Goal: Entertainment & Leisure: Consume media (video, audio)

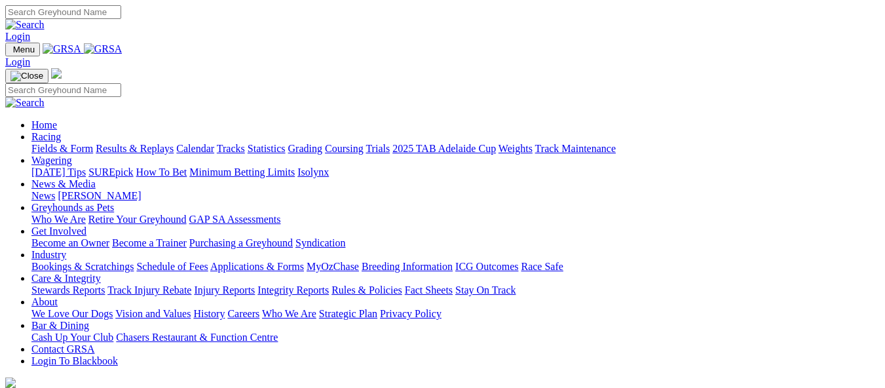
scroll to position [655, 0]
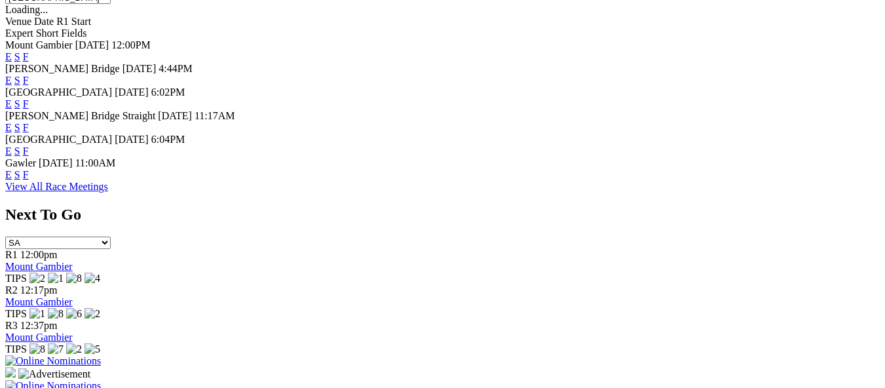
click at [12, 169] on link "E" at bounding box center [8, 174] width 7 height 11
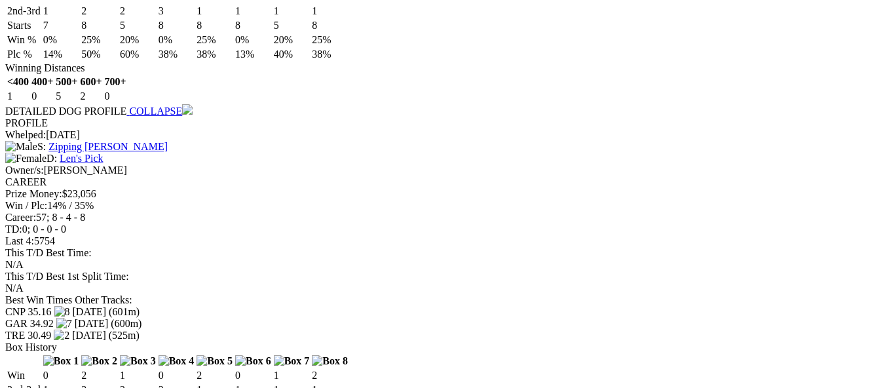
scroll to position [1245, 0]
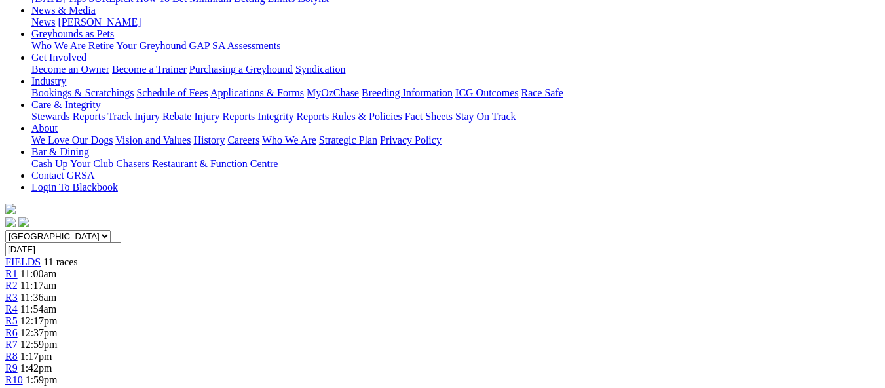
scroll to position [197, 0]
click at [56, 280] on span "11:17am" at bounding box center [38, 285] width 36 height 11
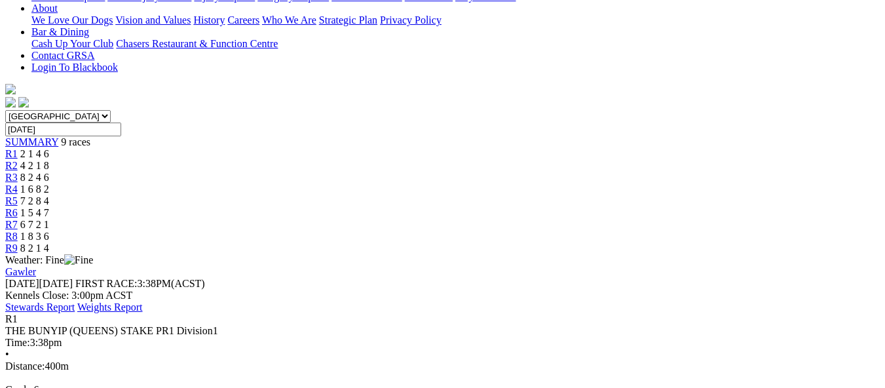
scroll to position [328, 0]
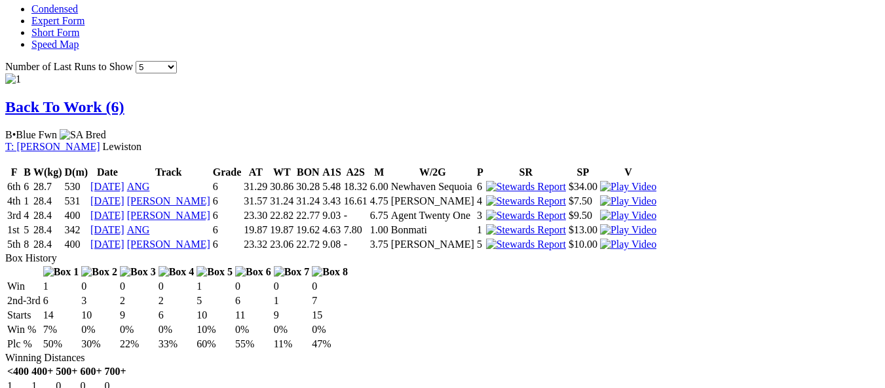
scroll to position [852, 0]
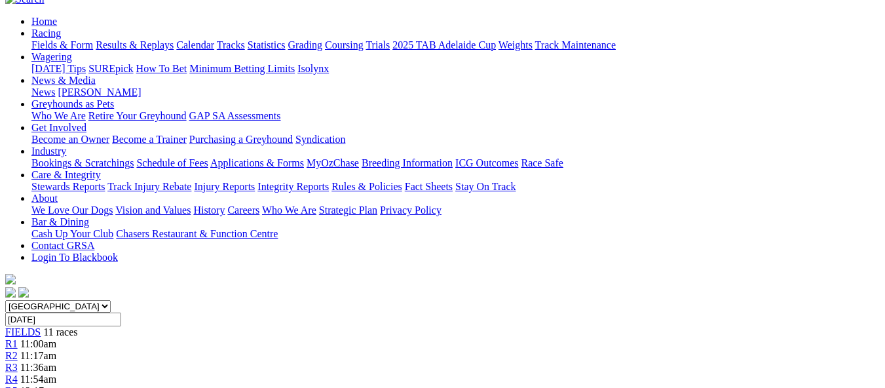
scroll to position [0, 0]
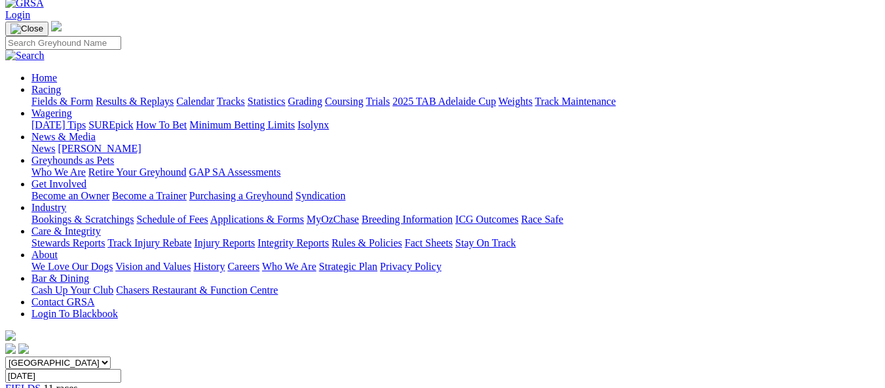
scroll to position [66, 0]
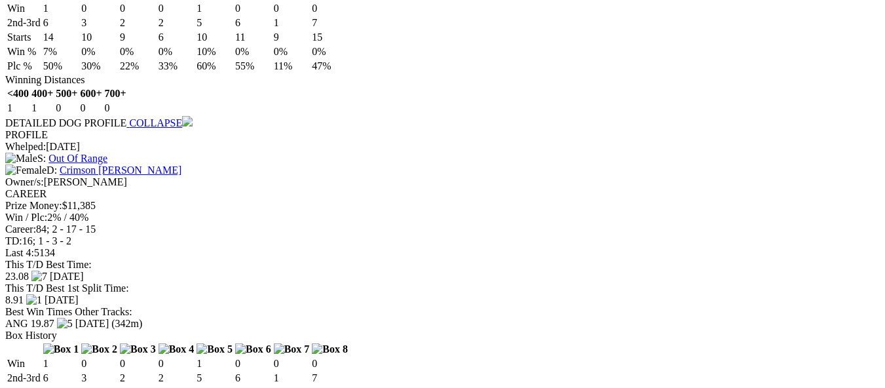
scroll to position [1179, 0]
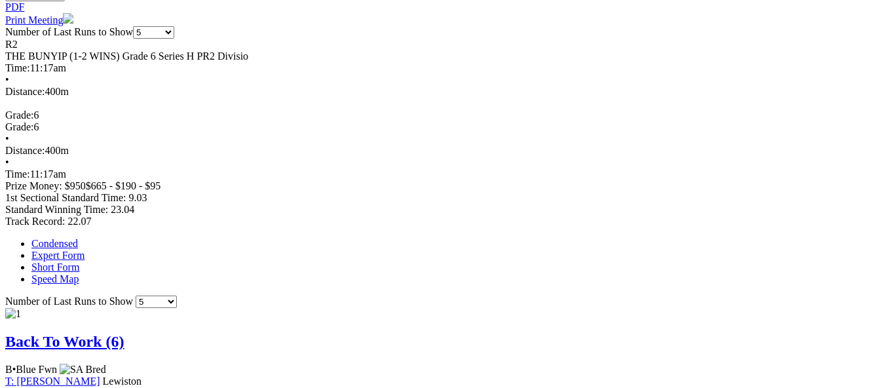
scroll to position [655, 0]
